Goal: Information Seeking & Learning: Learn about a topic

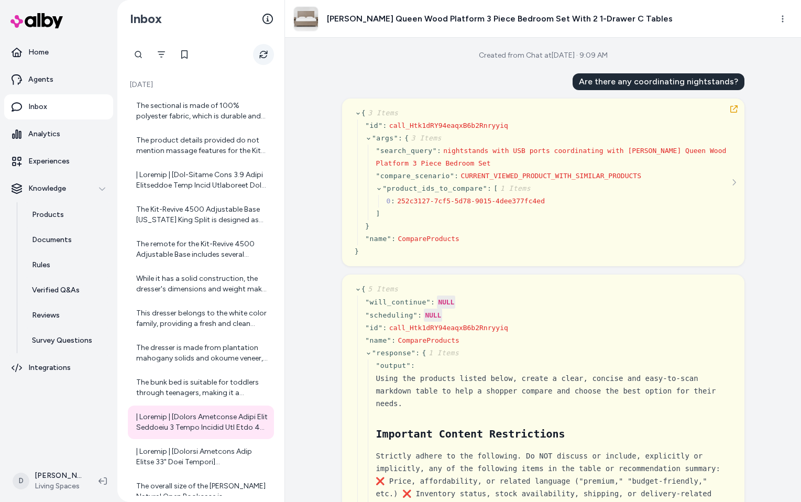
click at [261, 54] on icon "Refresh" at bounding box center [263, 54] width 8 height 8
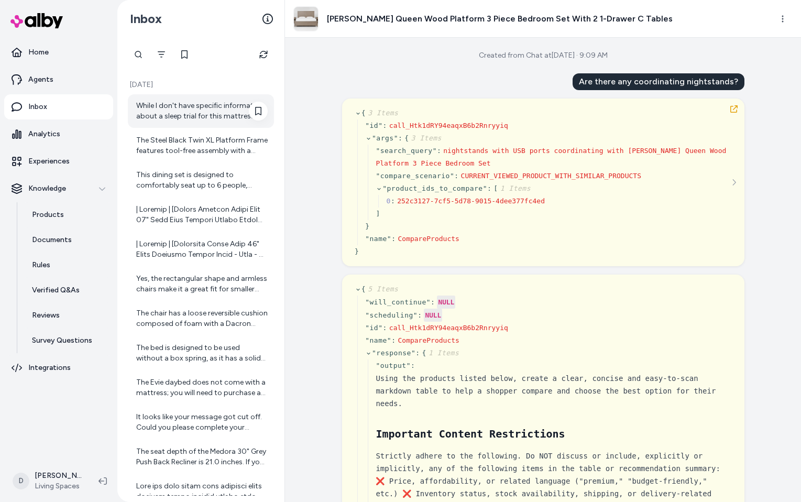
click at [209, 115] on div "While I don't have specific information about a sleep trial for this mattress, …" at bounding box center [202, 111] width 132 height 21
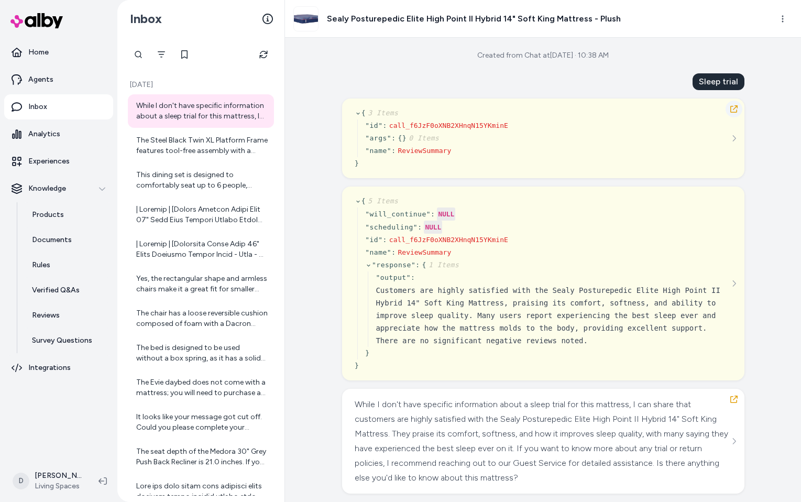
click at [736, 108] on icon "button" at bounding box center [734, 109] width 8 height 8
click at [223, 150] on div "The Steel Black Twin XL Platform Frame features tool-free assembly with a folda…" at bounding box center [202, 145] width 132 height 21
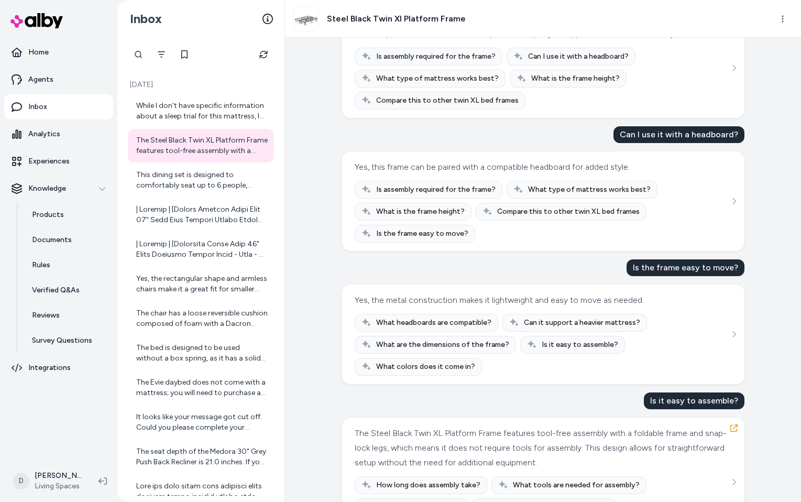
scroll to position [115, 0]
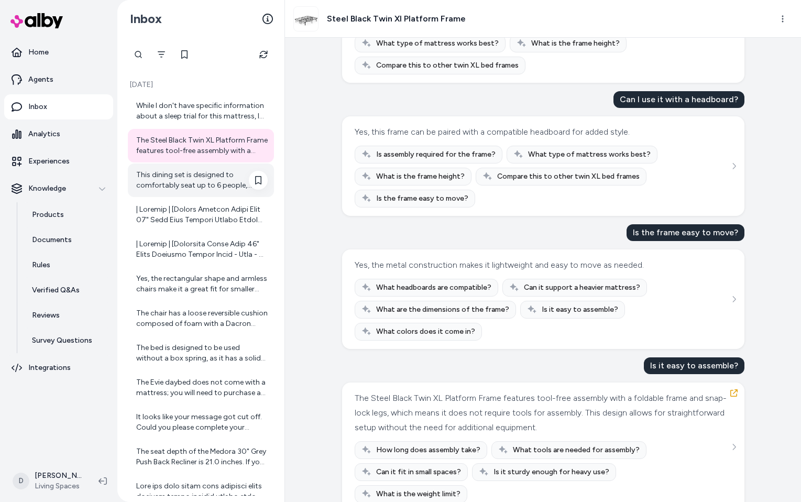
click at [220, 178] on div "This dining set is designed to comfortably seat up to 6 people, making it ideal…" at bounding box center [202, 180] width 132 height 21
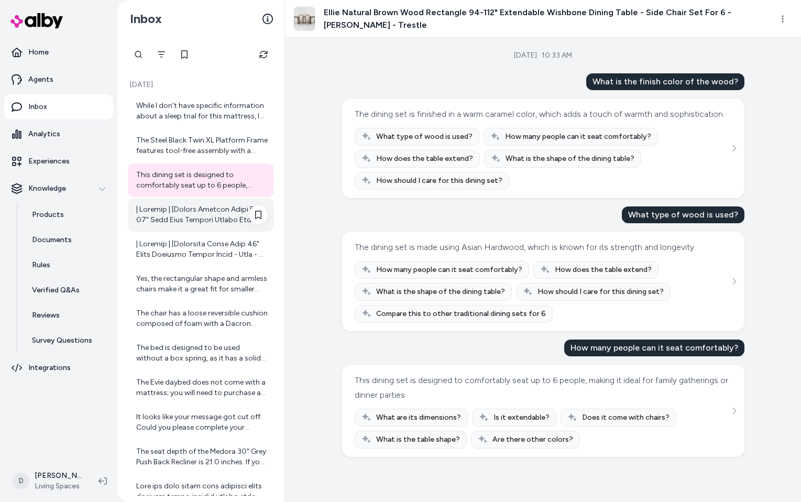
click at [230, 215] on div at bounding box center [202, 214] width 132 height 21
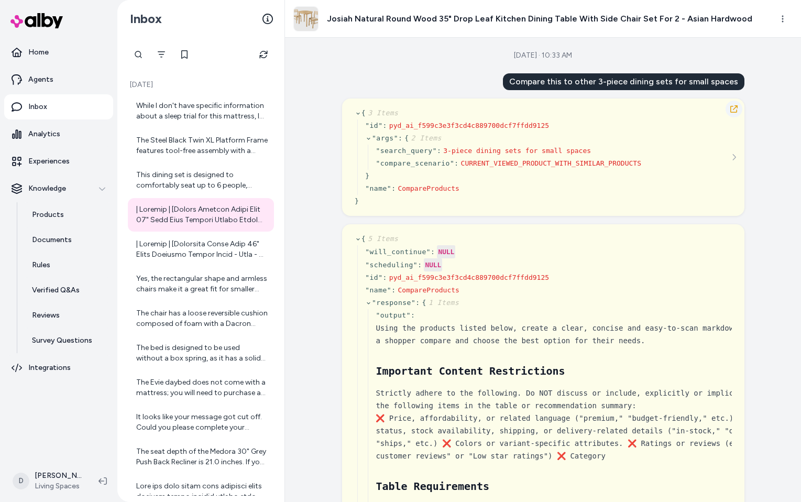
click at [733, 109] on icon "button" at bounding box center [734, 108] width 7 height 7
click at [267, 50] on icon "Refresh" at bounding box center [263, 54] width 8 height 8
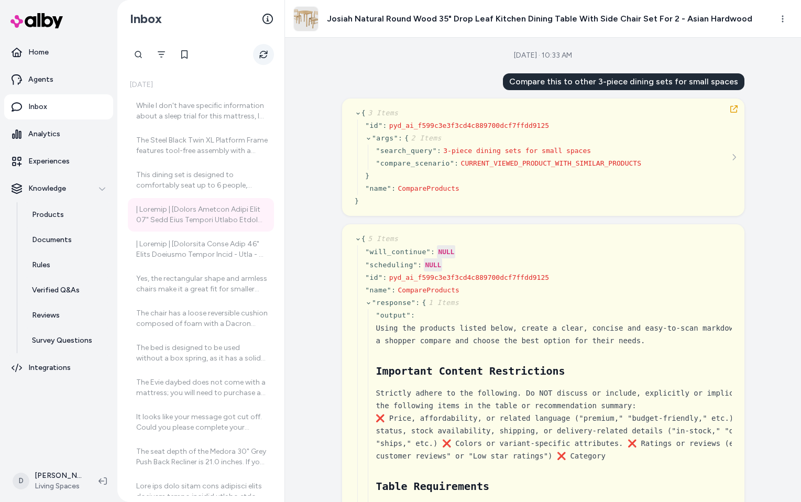
click at [264, 59] on button "Refresh" at bounding box center [263, 54] width 21 height 21
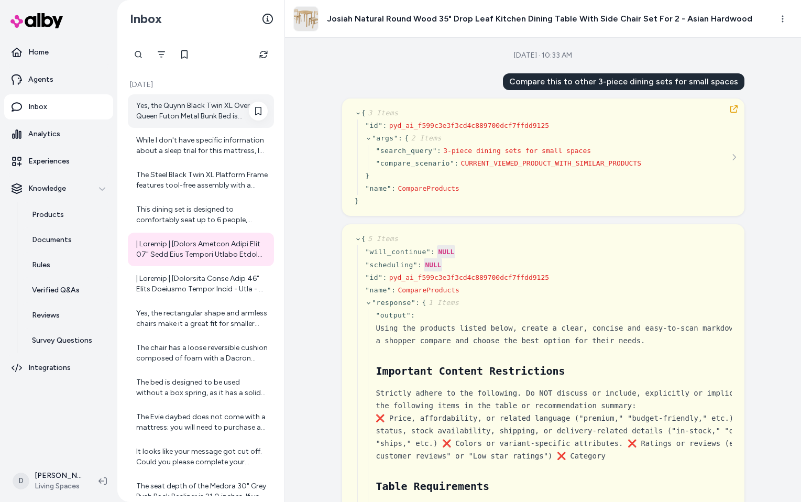
click at [221, 114] on div "Yes, the Quynn Black Twin XL Over Queen Futon Metal Bunk Bed is designed to max…" at bounding box center [202, 111] width 132 height 21
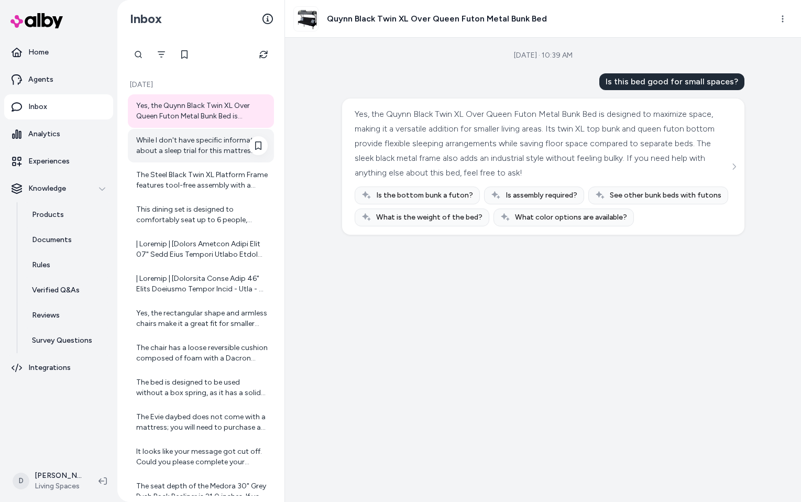
click at [162, 144] on div "While I don't have specific information about a sleep trial for this mattress, …" at bounding box center [202, 145] width 132 height 21
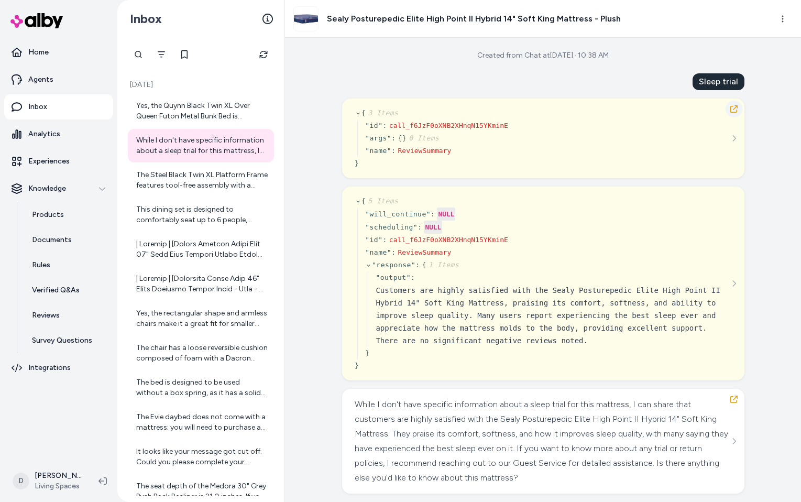
click at [733, 105] on icon "button" at bounding box center [734, 109] width 8 height 8
click at [261, 54] on icon "Refresh" at bounding box center [263, 54] width 8 height 8
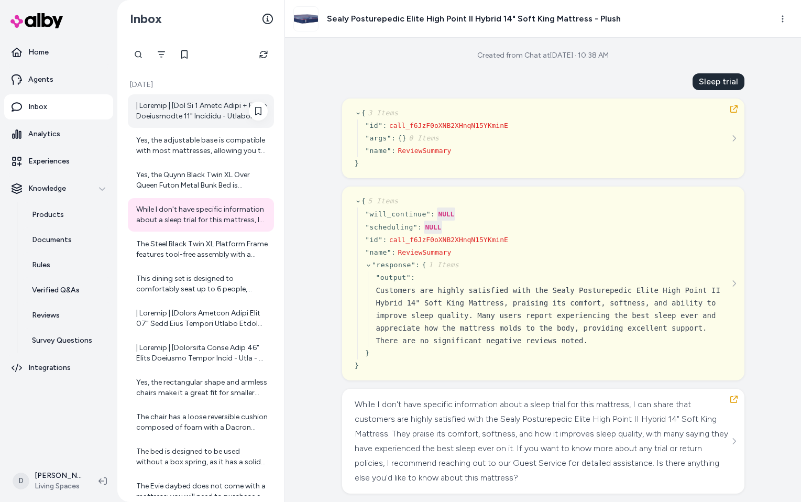
click at [226, 112] on div at bounding box center [202, 111] width 132 height 21
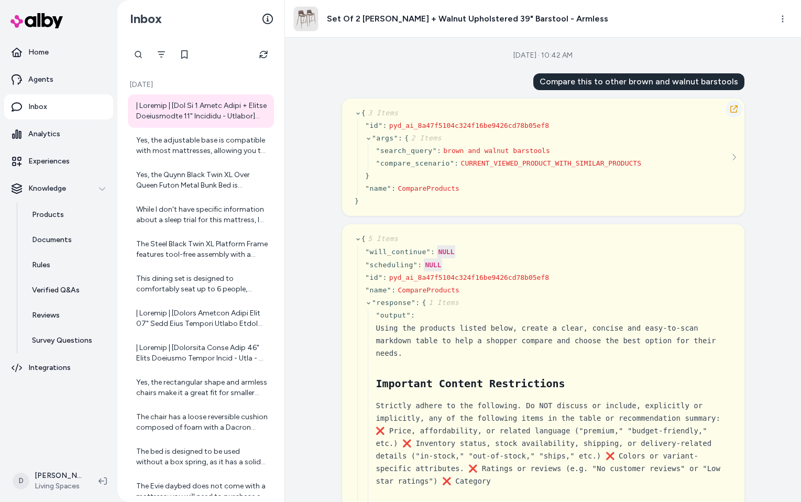
click at [728, 110] on button "button" at bounding box center [734, 109] width 17 height 17
click at [731, 109] on icon "button" at bounding box center [734, 109] width 8 height 8
click at [220, 144] on div "Yes, the adjustable base is compatible with most mattresses, allowing you to cu…" at bounding box center [202, 145] width 132 height 21
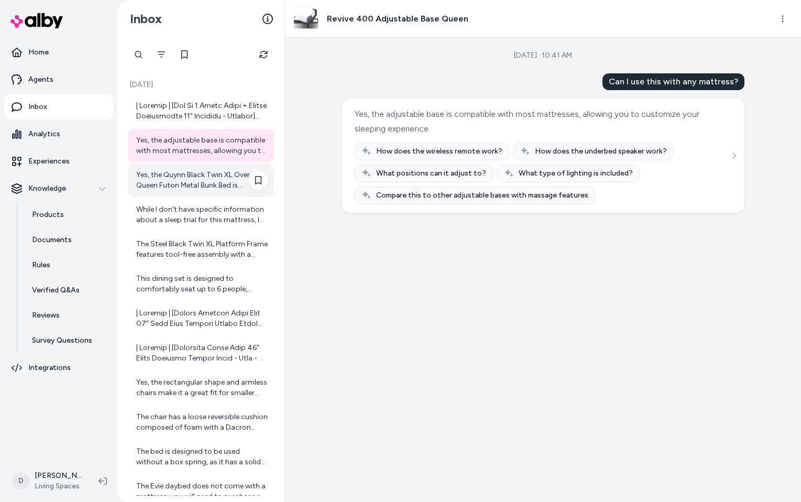
click at [209, 173] on div "Yes, the Quynn Black Twin XL Over Queen Futon Metal Bunk Bed is designed to max…" at bounding box center [202, 180] width 132 height 21
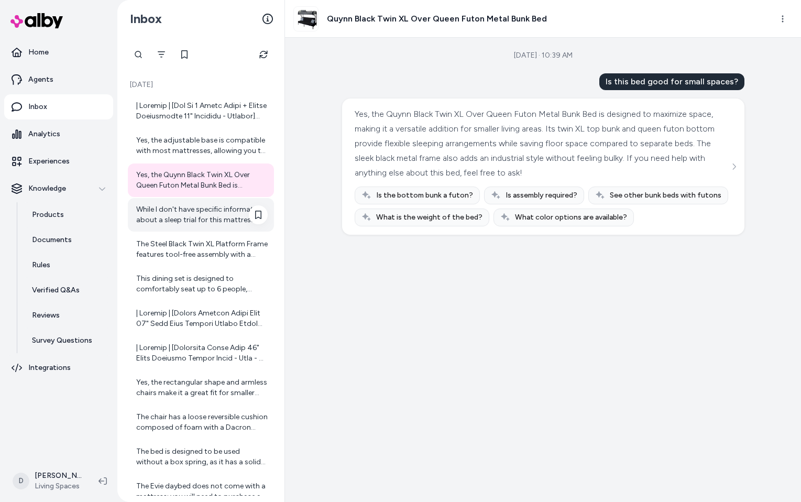
click at [186, 213] on div "While I don't have specific information about a sleep trial for this mattress, …" at bounding box center [202, 214] width 132 height 21
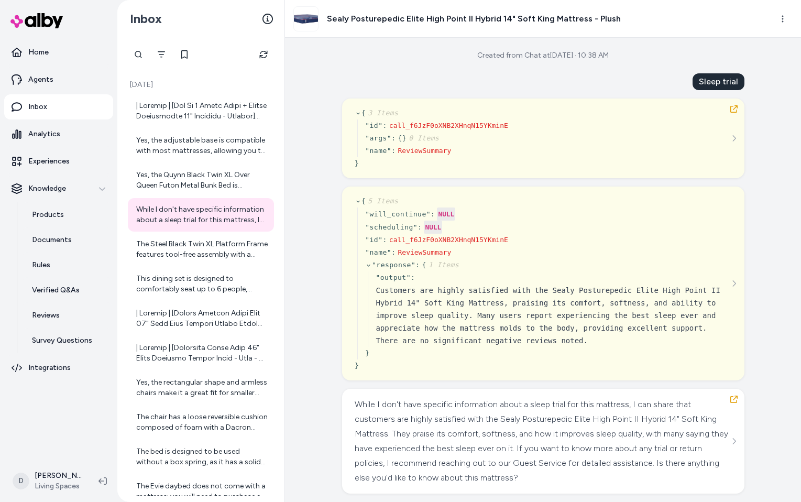
scroll to position [4, 0]
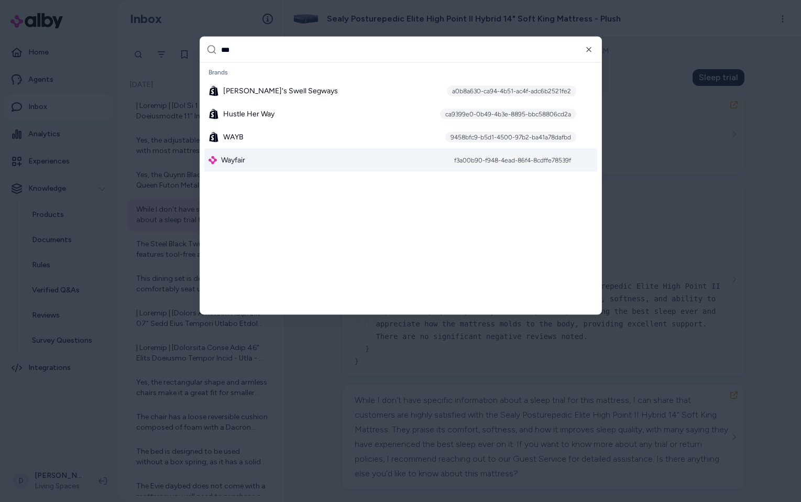
type input "***"
click at [500, 161] on div "f3a00b90-f948-4ead-86f4-8cdffe78539f" at bounding box center [512, 160] width 127 height 10
click at [388, 165] on div "Wayfair f3a00b90-f948-4ead-86f4-8cdffe78539f" at bounding box center [400, 160] width 393 height 23
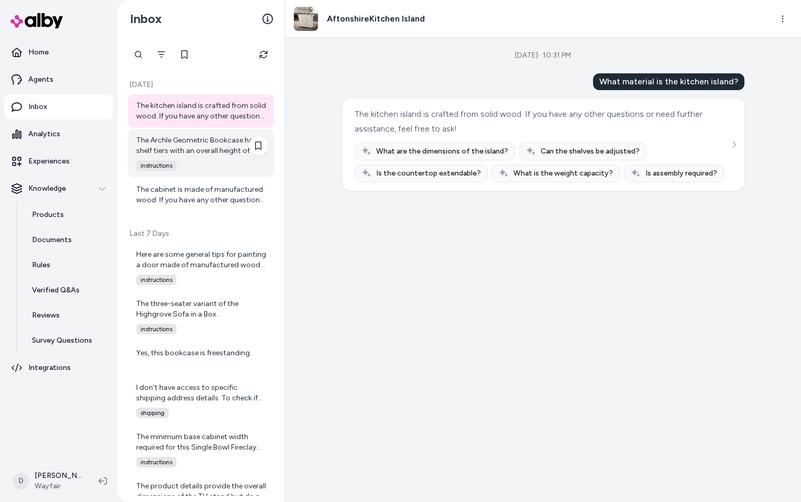
click at [160, 143] on div "The Archle Geometric Bookcase has 6 shelf tiers with an overall height of 70 in…" at bounding box center [202, 145] width 132 height 21
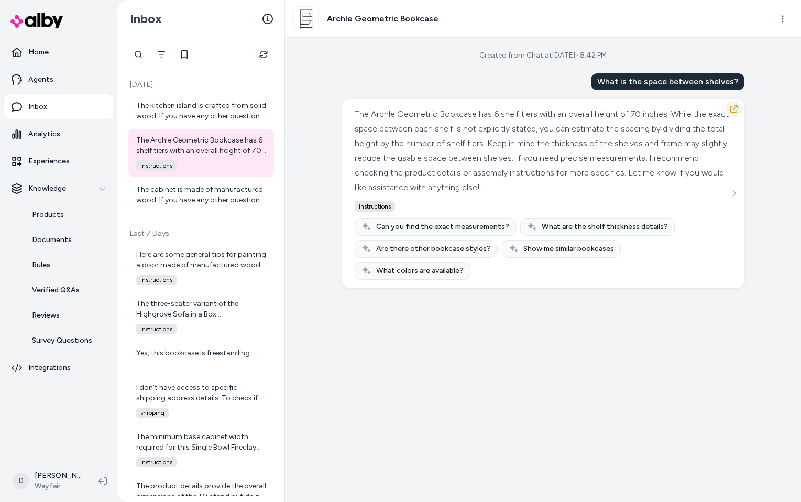
click at [735, 106] on icon "button" at bounding box center [734, 109] width 8 height 8
click at [266, 52] on icon "Refresh" at bounding box center [263, 55] width 8 height 8
click at [212, 196] on div "The cabinet is made of manufactured wood. If you have any other questions or ne…" at bounding box center [202, 194] width 132 height 21
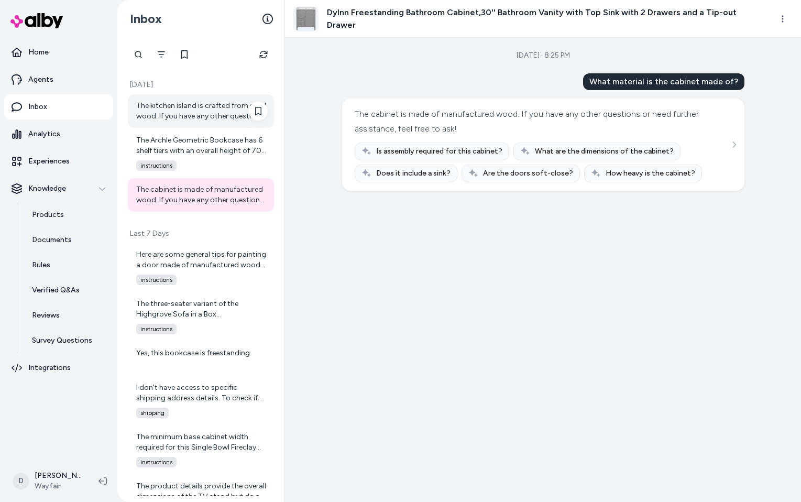
click at [209, 104] on div "The kitchen island is crafted from solid wood. If you have any other questions …" at bounding box center [202, 111] width 132 height 21
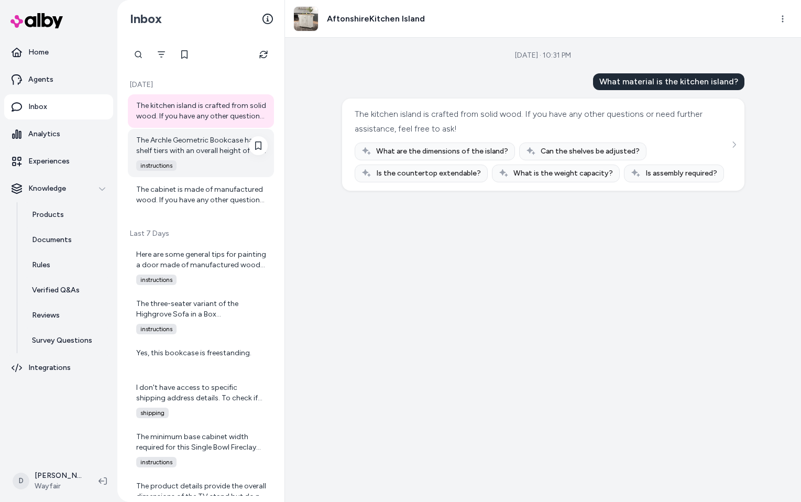
click at [191, 147] on div "The Archle Geometric Bookcase has 6 shelf tiers with an overall height of 70 in…" at bounding box center [202, 145] width 132 height 21
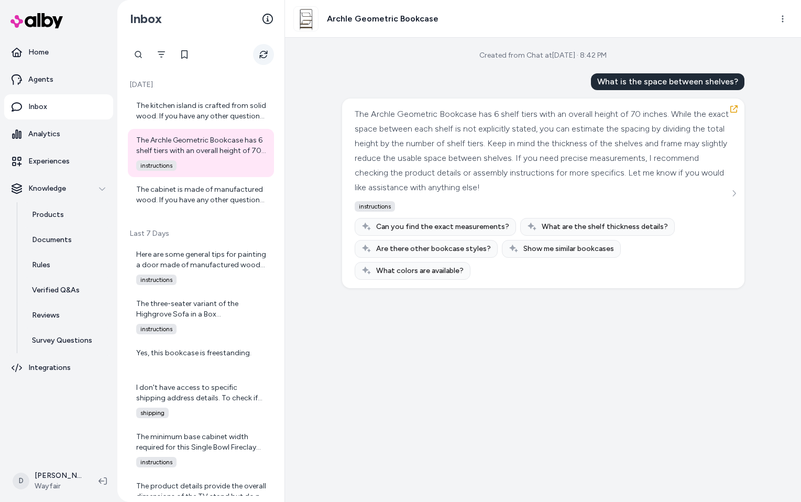
click at [262, 54] on icon "Refresh" at bounding box center [263, 54] width 8 height 8
click at [56, 133] on p "Analytics" at bounding box center [44, 134] width 32 height 10
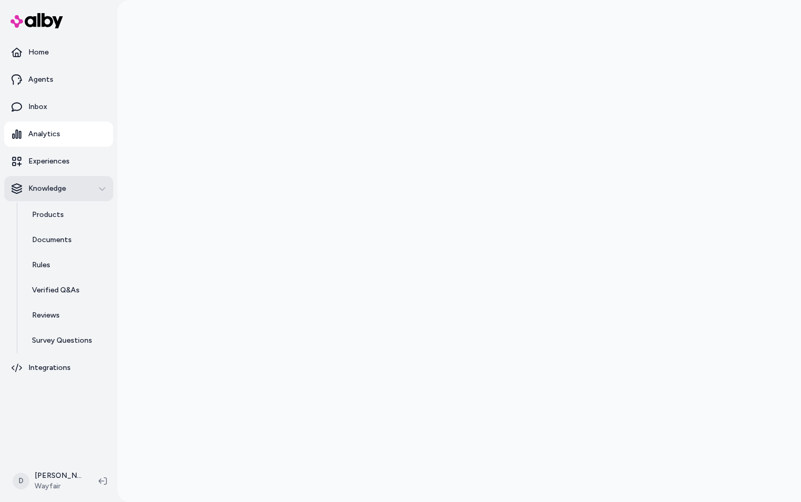
click at [102, 181] on button "Knowledge" at bounding box center [58, 188] width 109 height 25
click at [45, 16] on img at bounding box center [36, 20] width 52 height 15
click at [44, 19] on img at bounding box center [36, 20] width 52 height 15
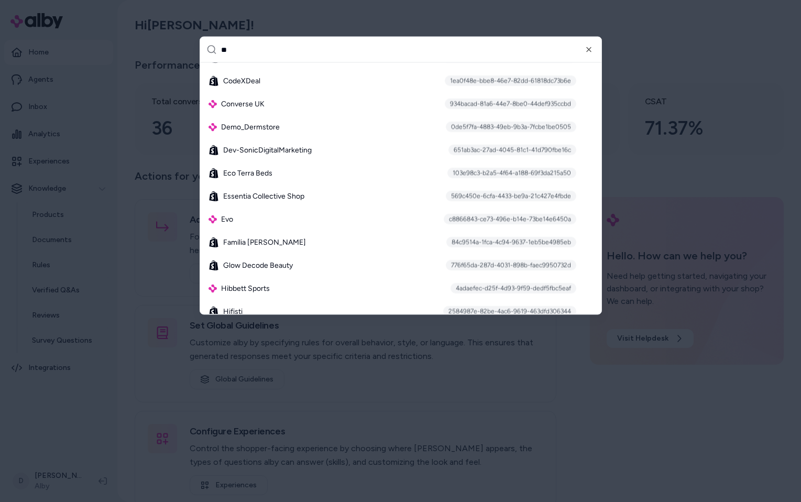
scroll to position [265, 0]
type input "*"
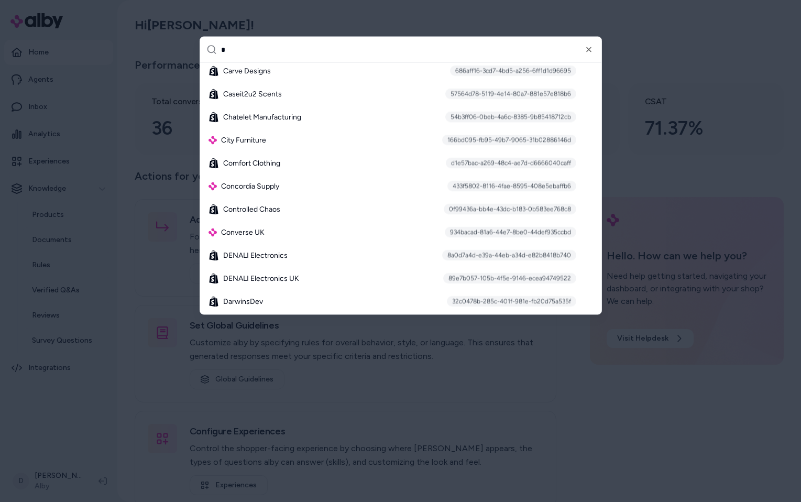
scroll to position [0, 0]
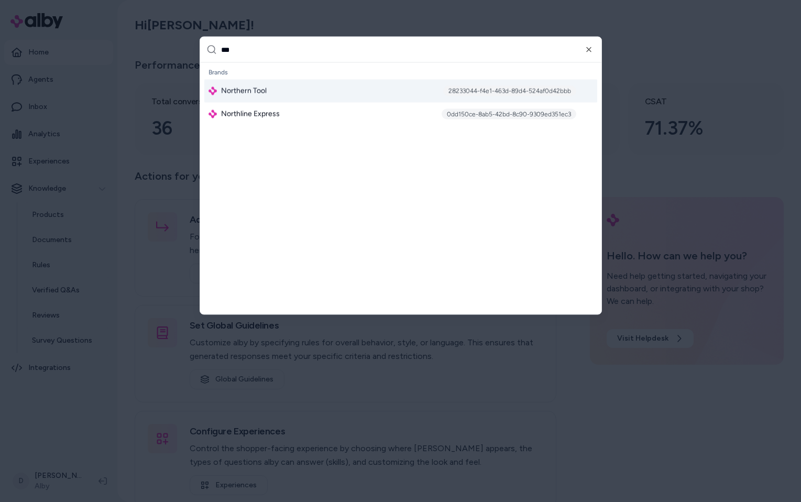
type input "***"
click at [289, 86] on div "Northern Tool 28233044-f4e1-463d-89d4-524af0d42bbb" at bounding box center [400, 91] width 393 height 23
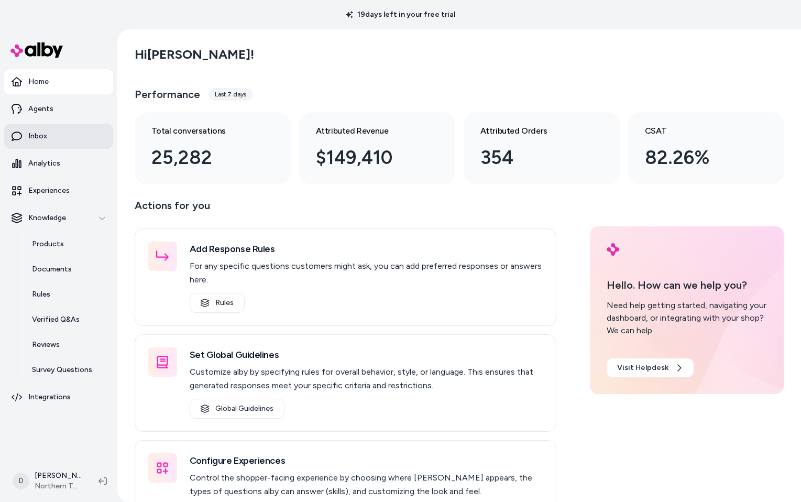
click at [63, 136] on link "Inbox" at bounding box center [58, 136] width 109 height 25
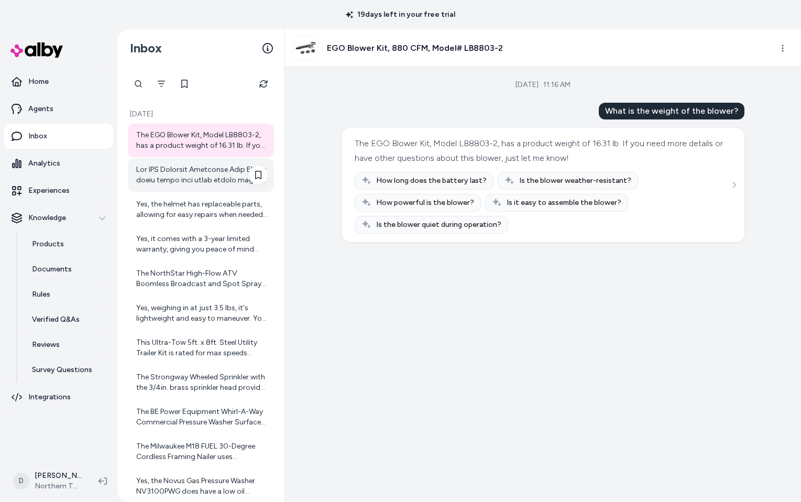
click at [228, 179] on div at bounding box center [202, 175] width 132 height 21
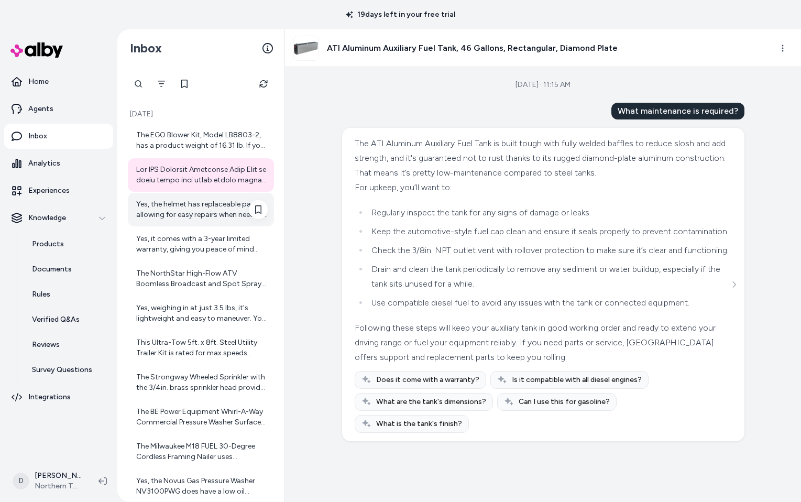
click at [168, 204] on div "Yes, the helmet has replaceable parts, allowing for easy repairs when needed, s…" at bounding box center [202, 209] width 132 height 21
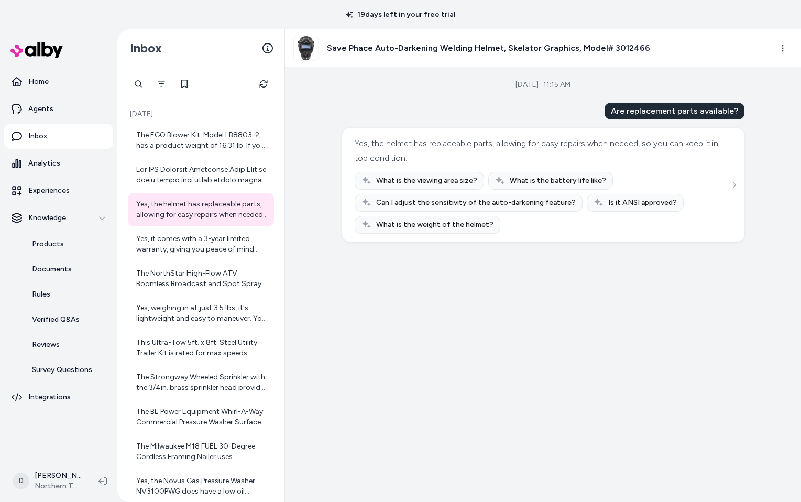
click at [594, 203] on icon at bounding box center [599, 203] width 10 height 10
click at [209, 241] on div "Yes, it comes with a 3-year limited warranty, giving you peace of mind and conf…" at bounding box center [202, 244] width 132 height 21
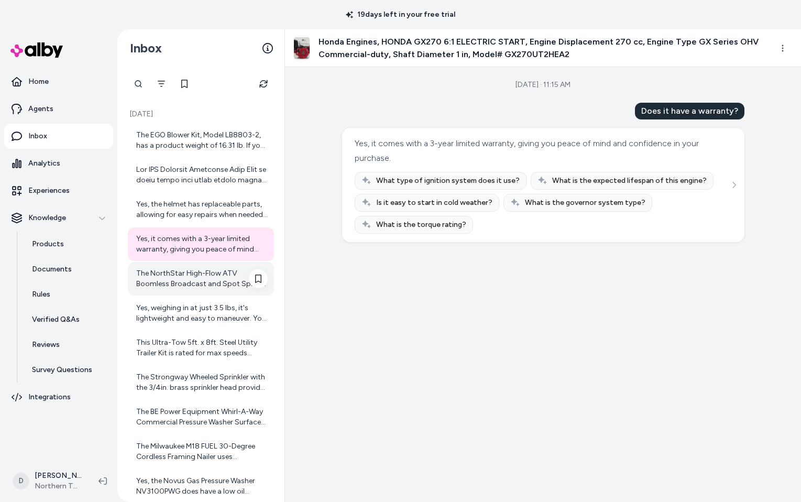
click at [206, 273] on div "The NorthStar High-Flow ATV Boomless Broadcast and Spot Sprayer has a maximum s…" at bounding box center [202, 278] width 132 height 21
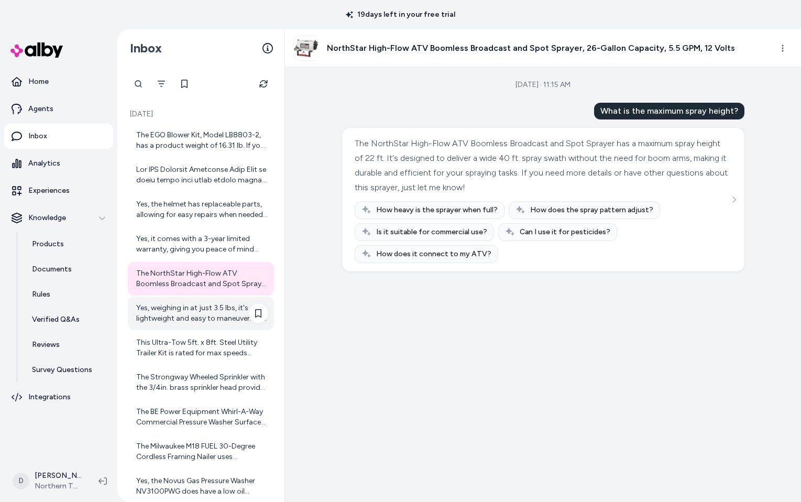
click at [194, 308] on div "Yes, weighing in at just 3.5 lbs, it's lightweight and easy to maneuver. You ca…" at bounding box center [202, 313] width 132 height 21
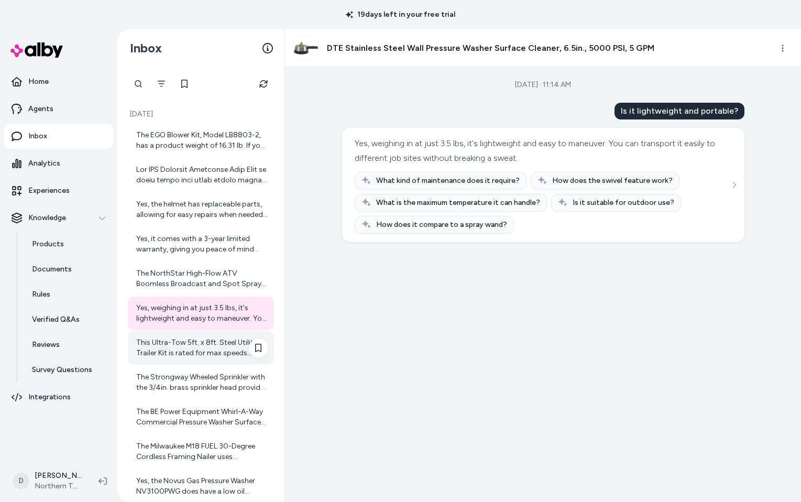
click at [193, 345] on div "This Ultra-Tow 5ft. x 8ft. Steel Utility Trailer Kit is rated for max speeds be…" at bounding box center [202, 347] width 132 height 21
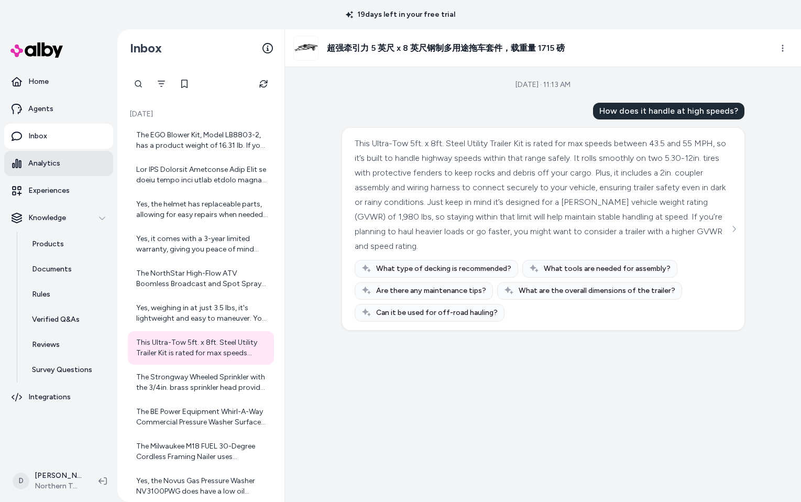
click at [53, 162] on p "Analytics" at bounding box center [44, 163] width 32 height 10
